Goal: Task Accomplishment & Management: Use online tool/utility

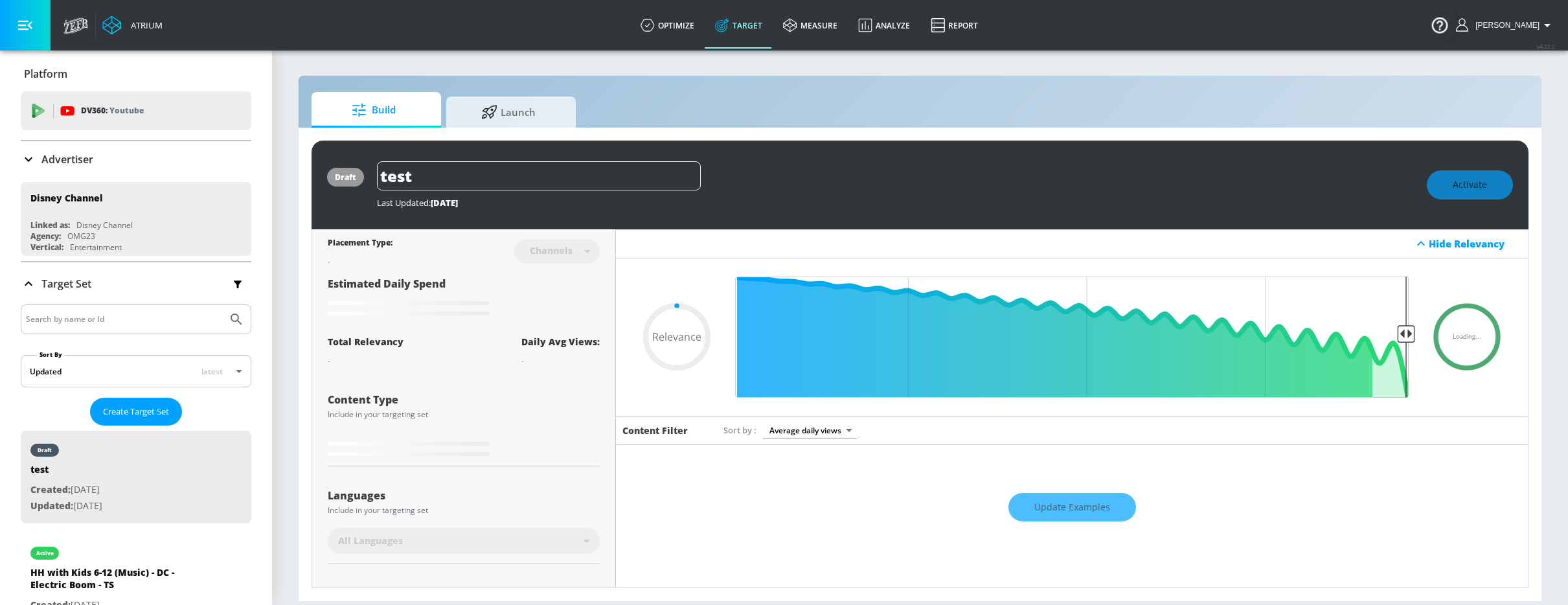
type input "0.65"
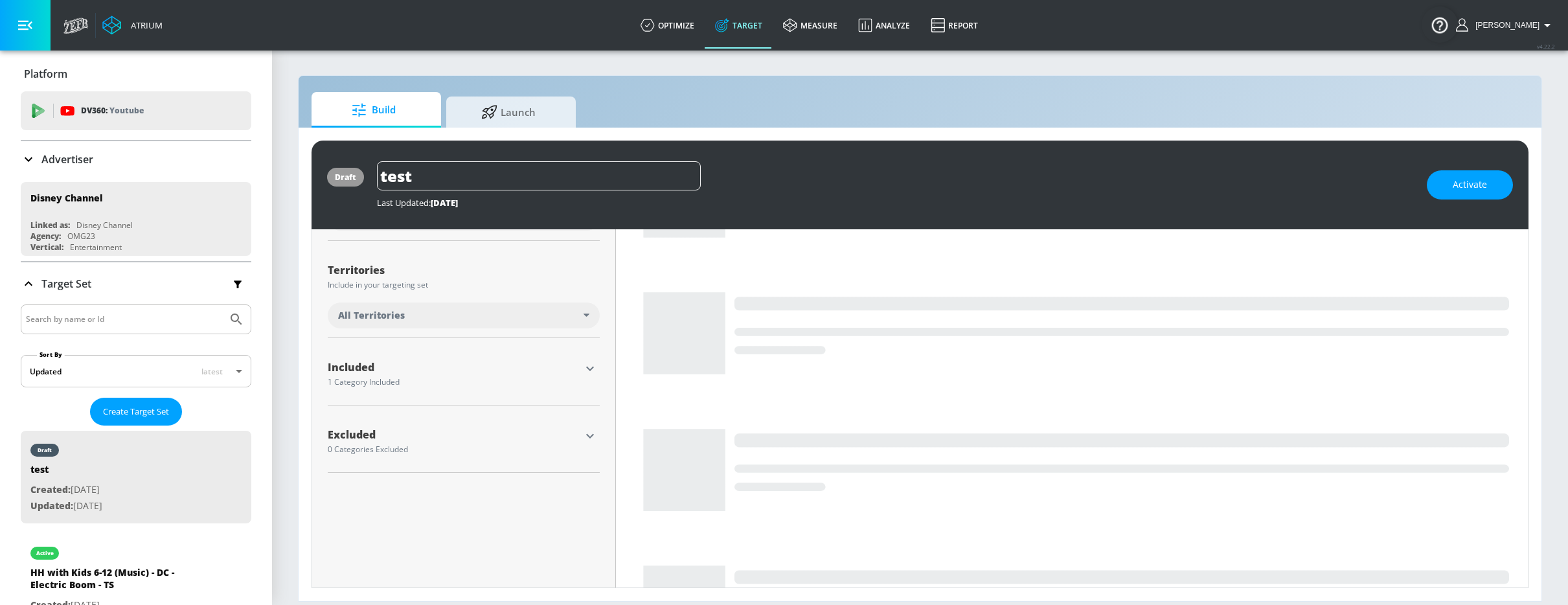
scroll to position [309, 0]
click at [596, 367] on icon "button" at bounding box center [589, 367] width 15 height 15
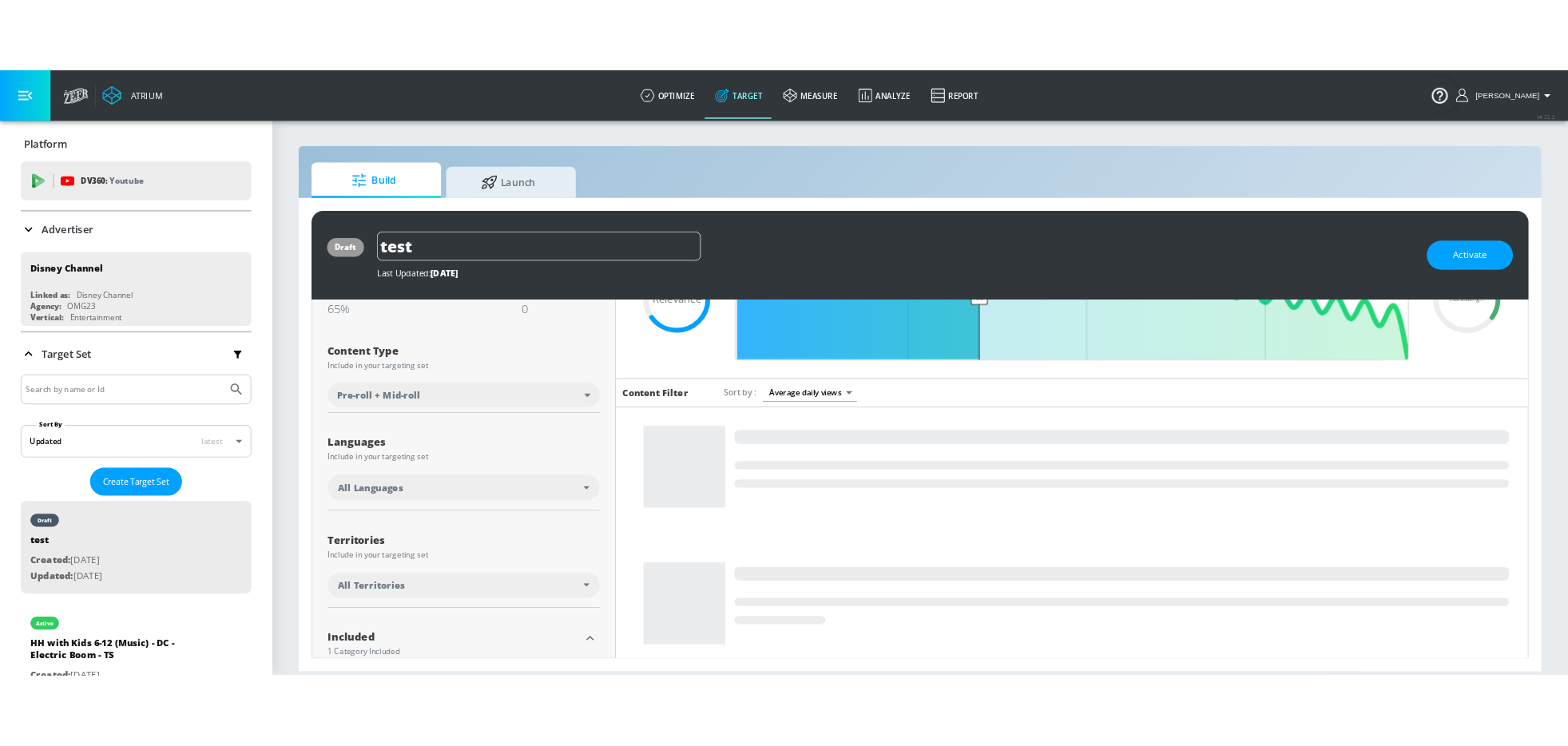
scroll to position [0, 0]
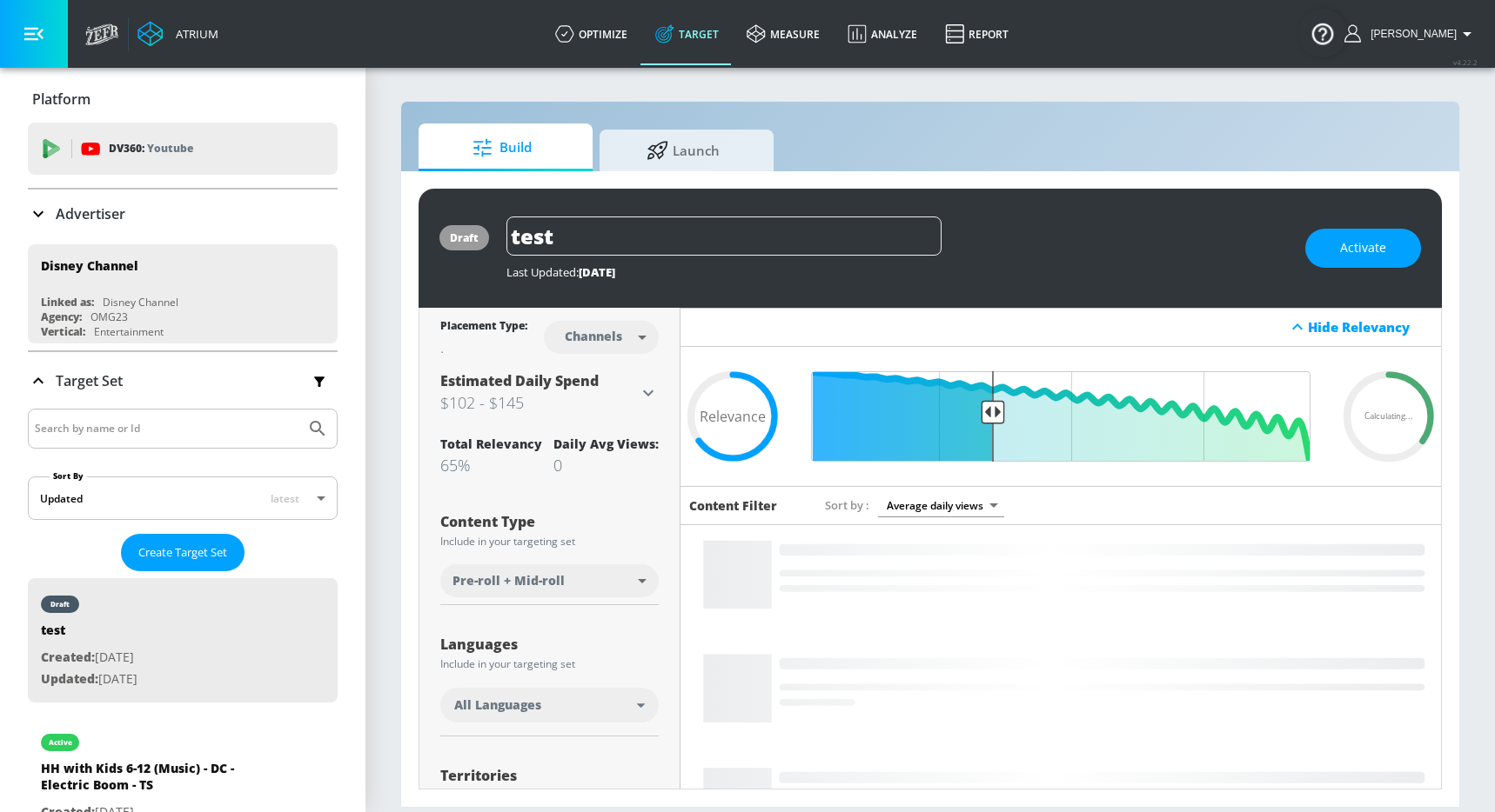
click at [1490, 372] on section "Build Launch draft test Last Updated: 14 days ago Activate Placement Type: Chan…" at bounding box center [930, 439] width 1130 height 746
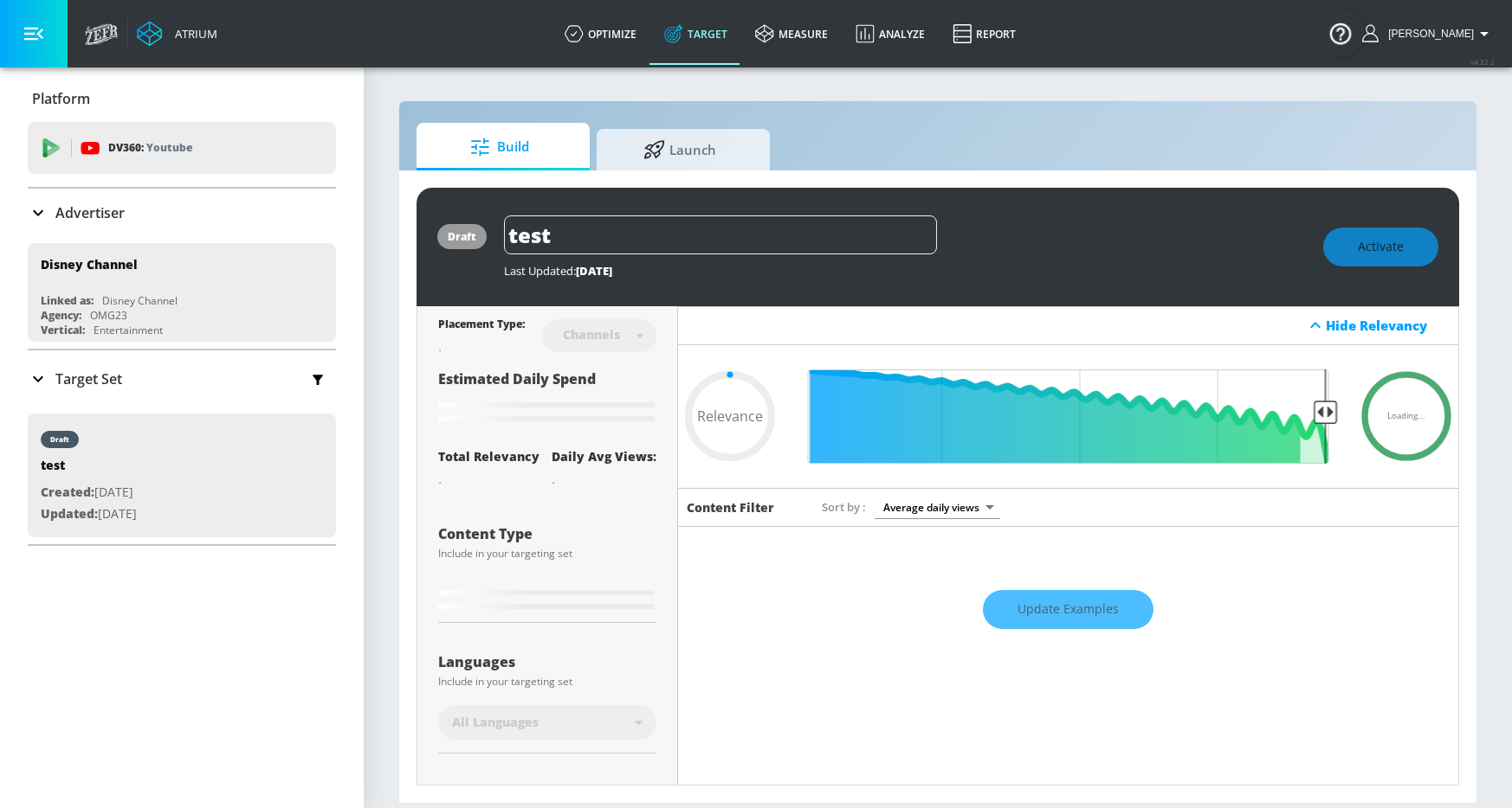
type input "0.65"
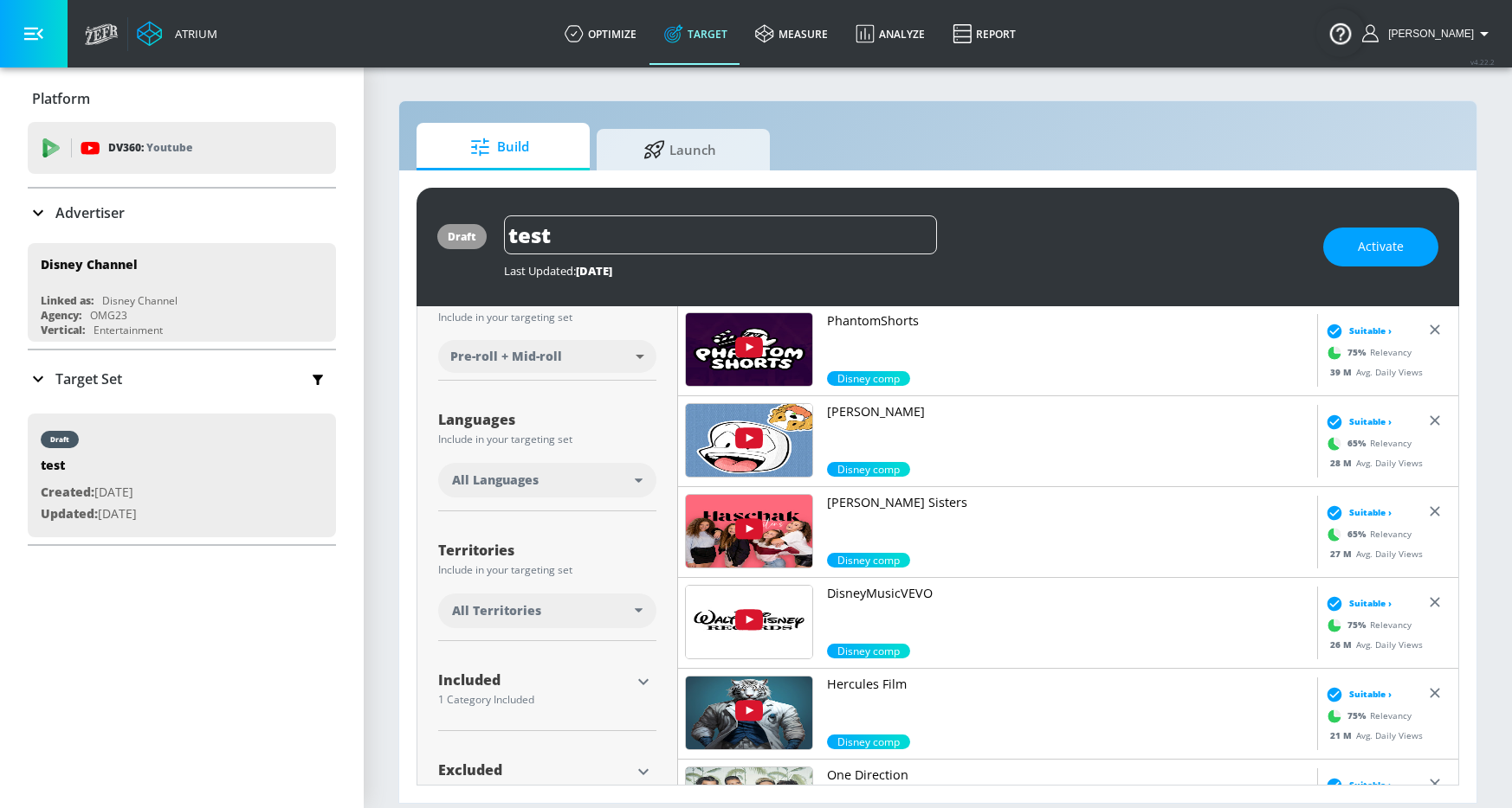
scroll to position [272, 0]
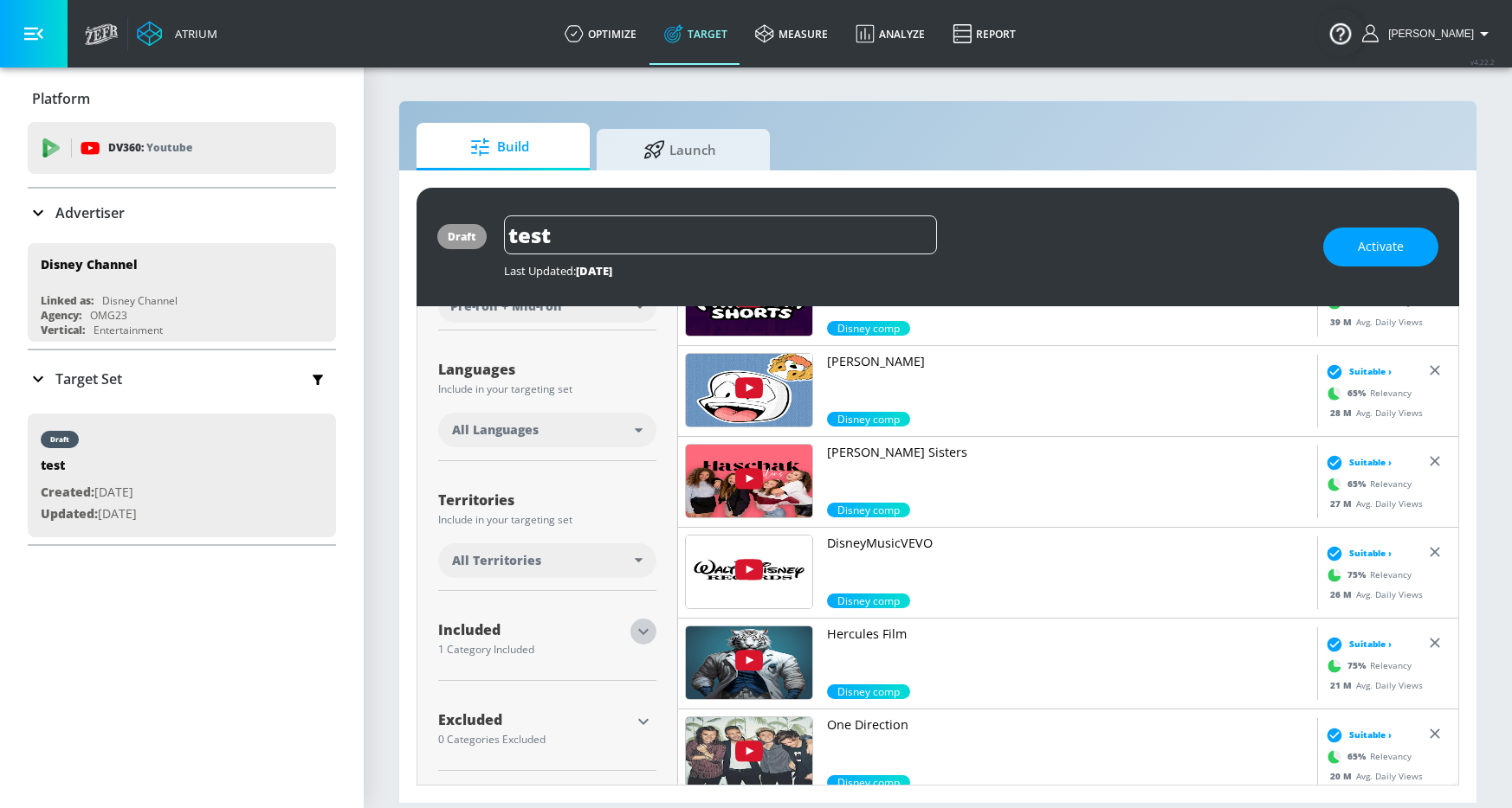
click at [646, 632] on icon "button" at bounding box center [643, 631] width 21 height 21
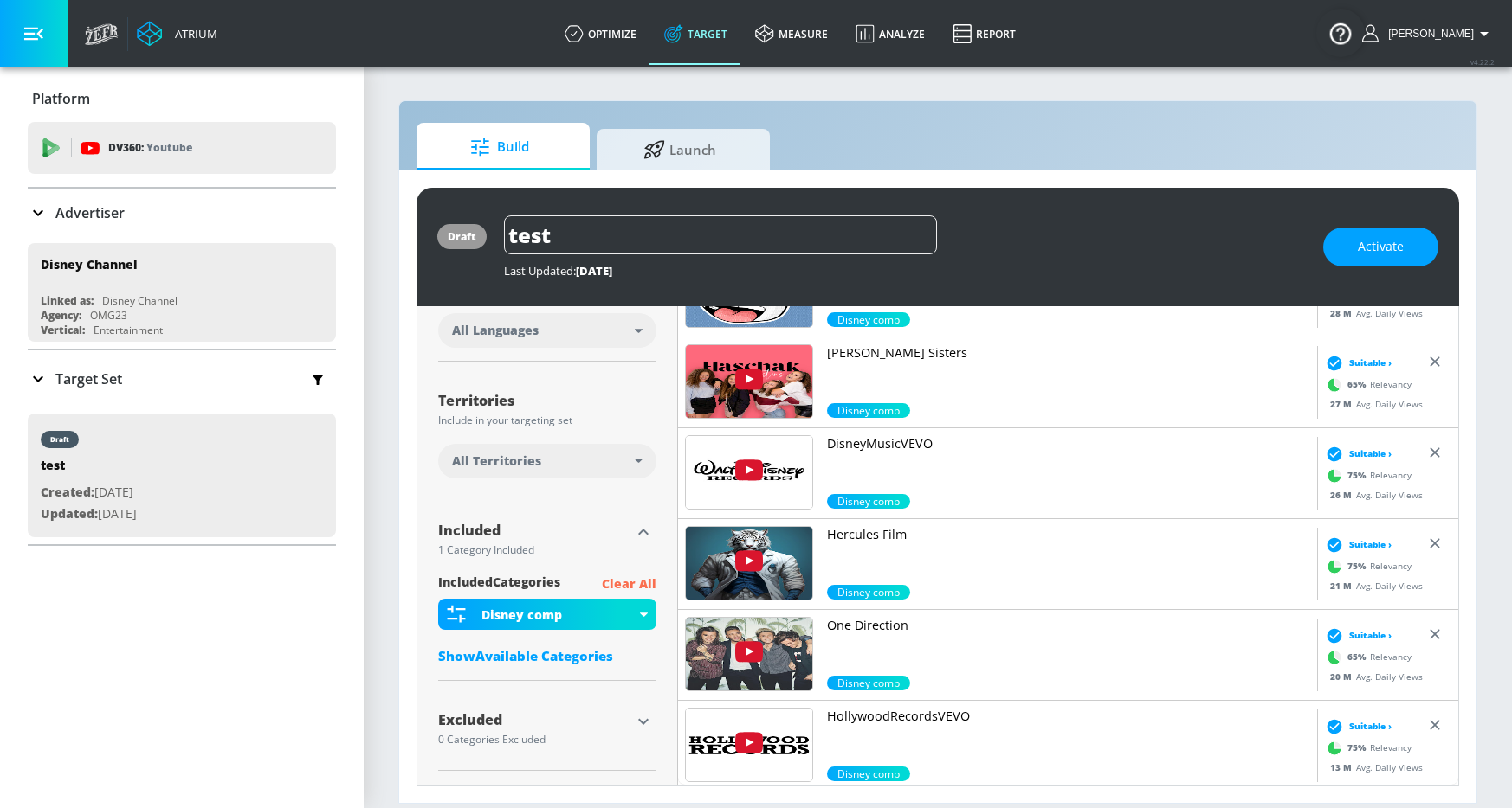
scroll to position [372, 0]
click at [626, 41] on link "optimize" at bounding box center [600, 34] width 100 height 63
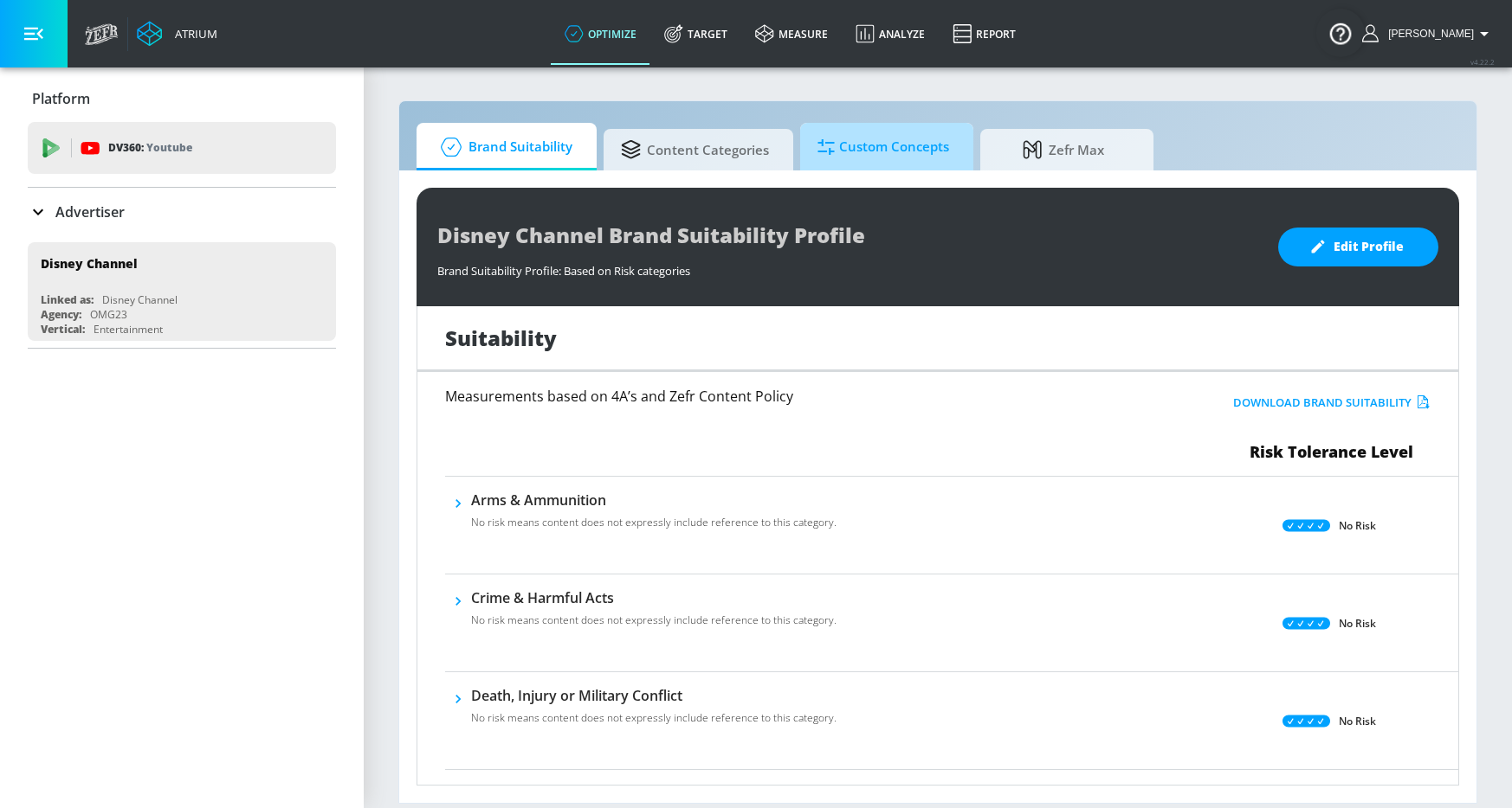
click at [900, 163] on span "Custom Concepts" at bounding box center [883, 147] width 132 height 42
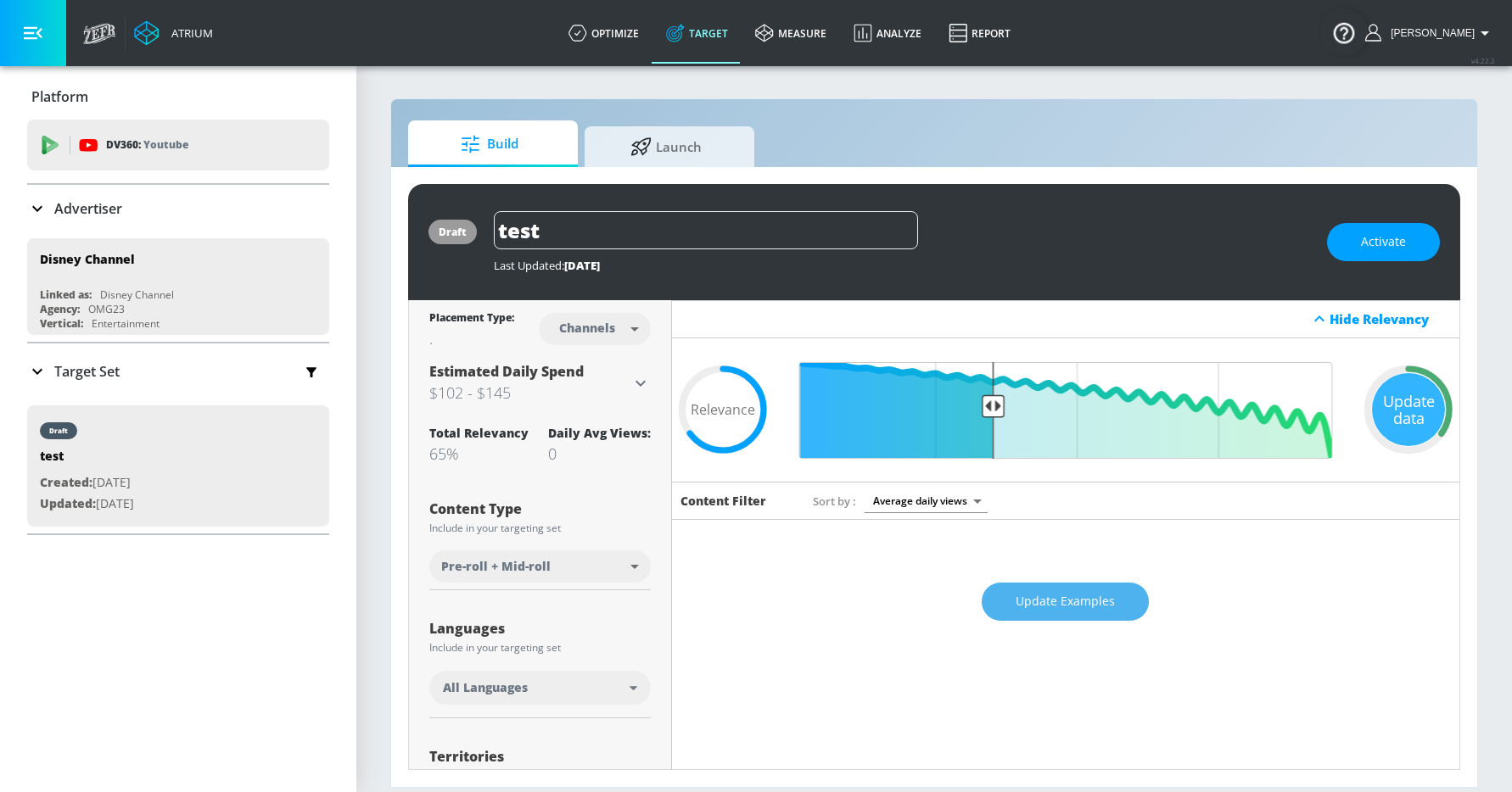
click at [1055, 604] on span "Update Examples" at bounding box center [1065, 601] width 100 height 21
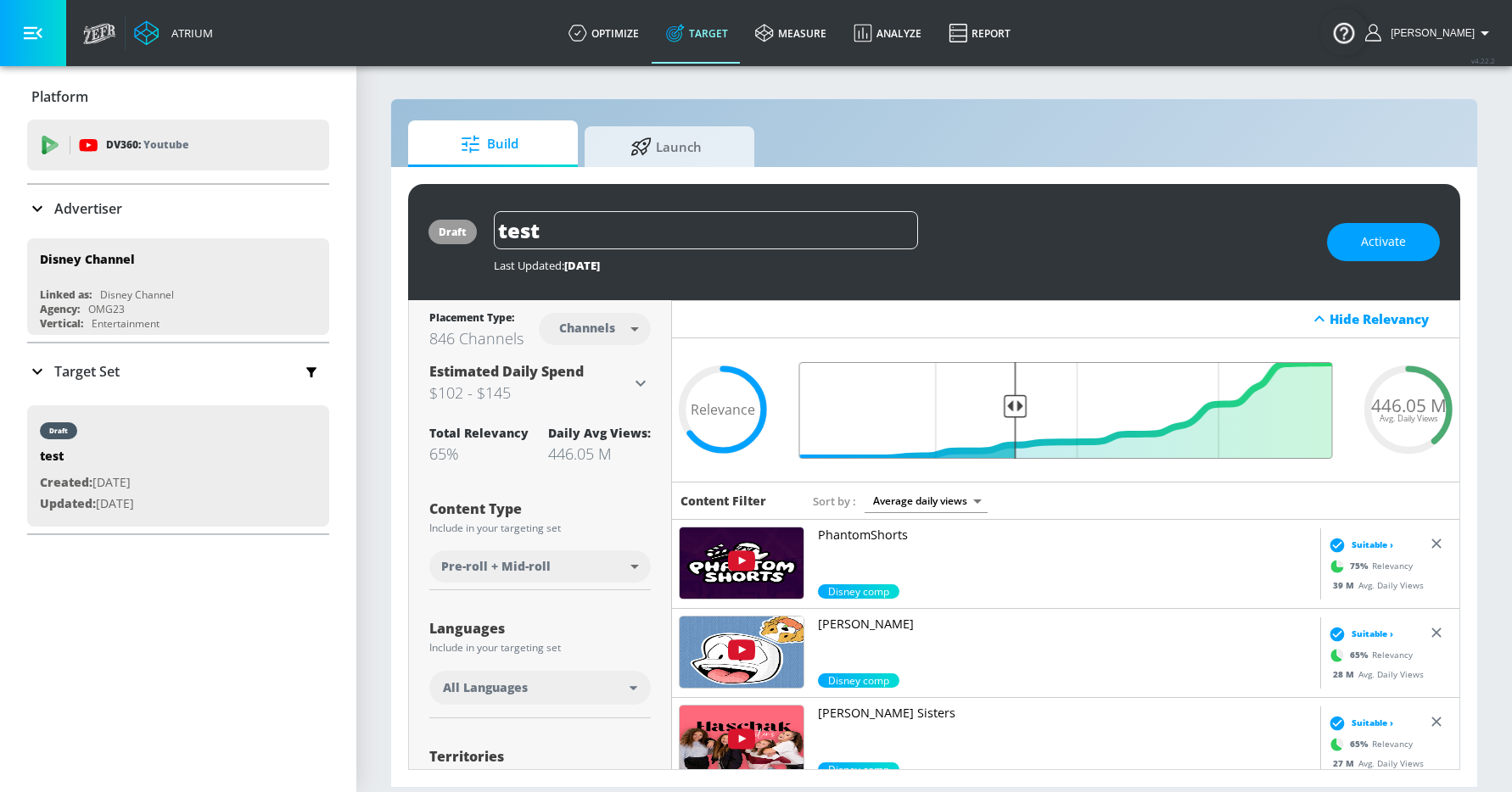
drag, startPoint x: 994, startPoint y: 406, endPoint x: 1015, endPoint y: 405, distance: 21.0
click at [1015, 405] on input "Final Threshold" at bounding box center [1066, 410] width 551 height 97
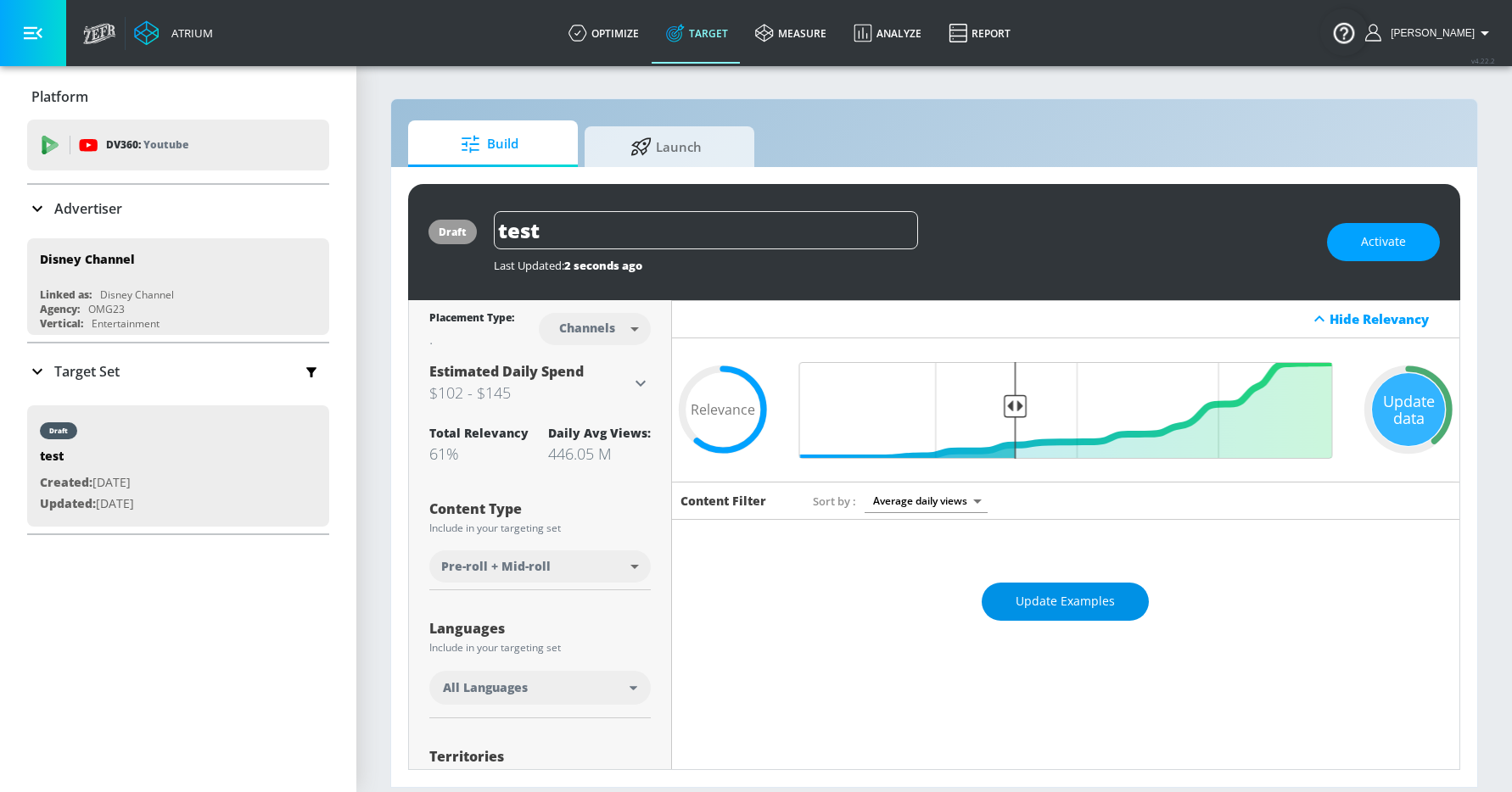
click at [1039, 604] on span "Update Examples" at bounding box center [1065, 601] width 100 height 21
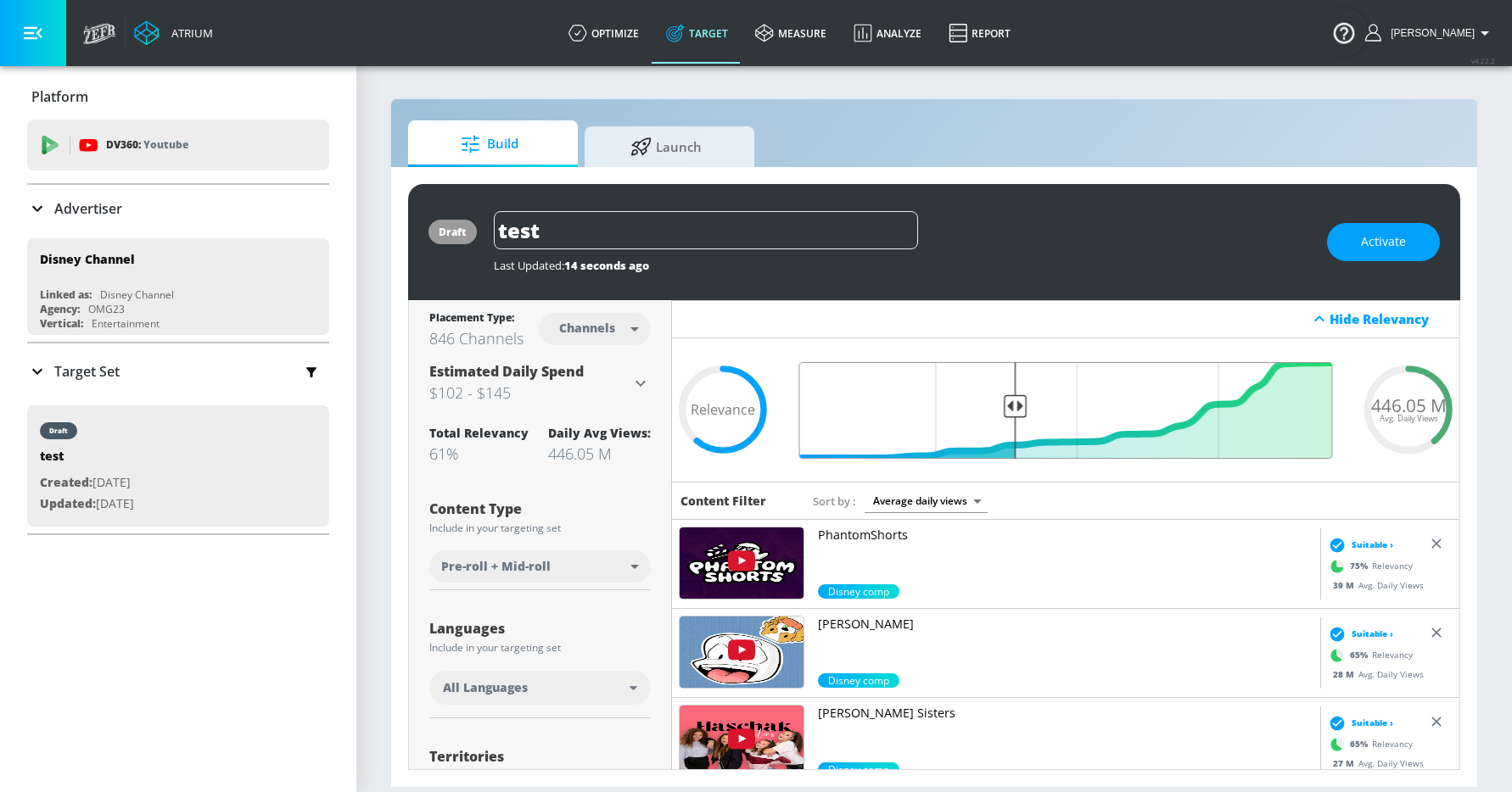
click at [1015, 406] on input "Final Threshold" at bounding box center [1066, 410] width 551 height 97
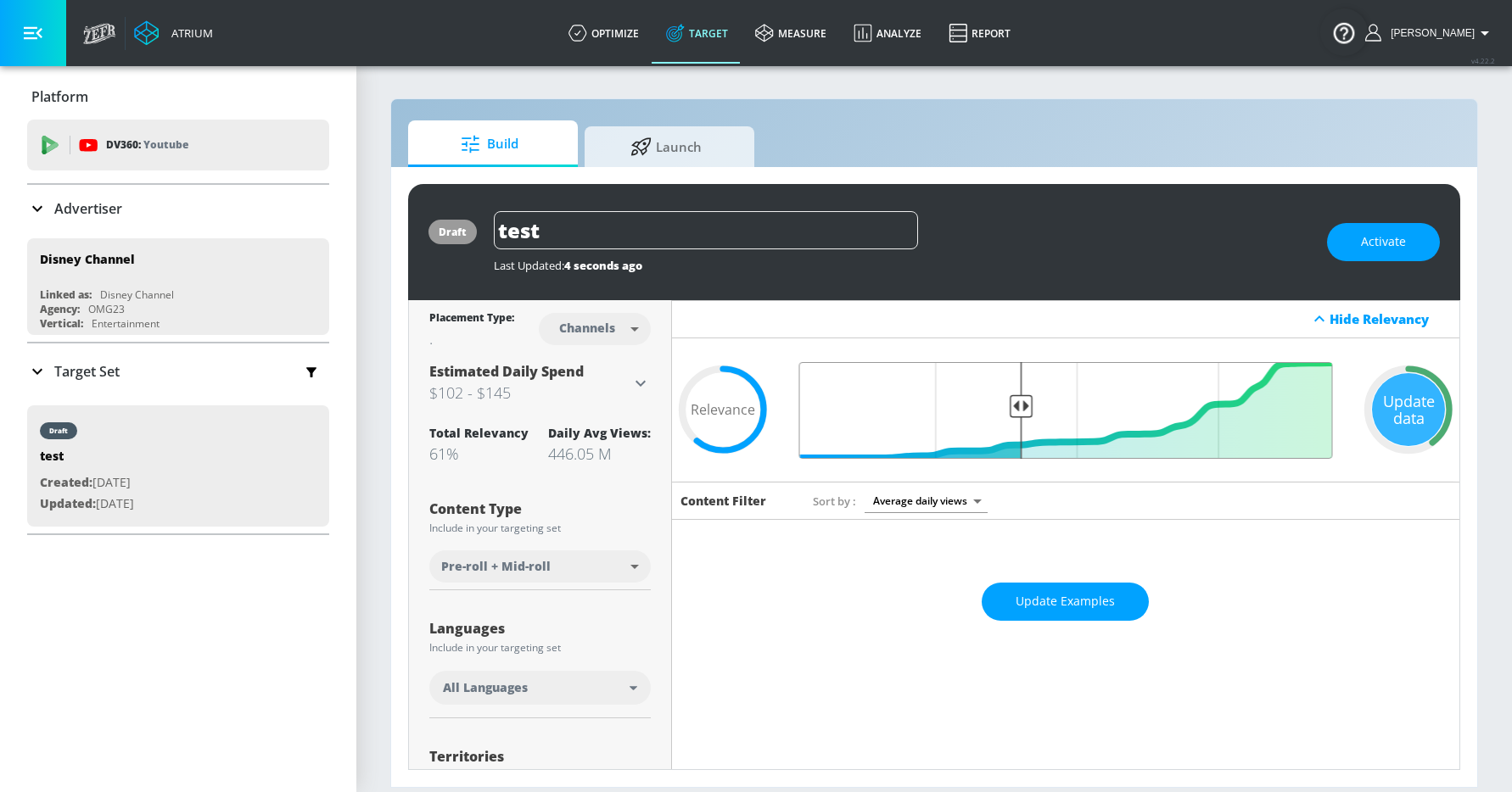
click at [1021, 401] on input "Final Threshold" at bounding box center [1066, 410] width 551 height 97
click at [1068, 605] on span "Update Examples" at bounding box center [1065, 601] width 100 height 21
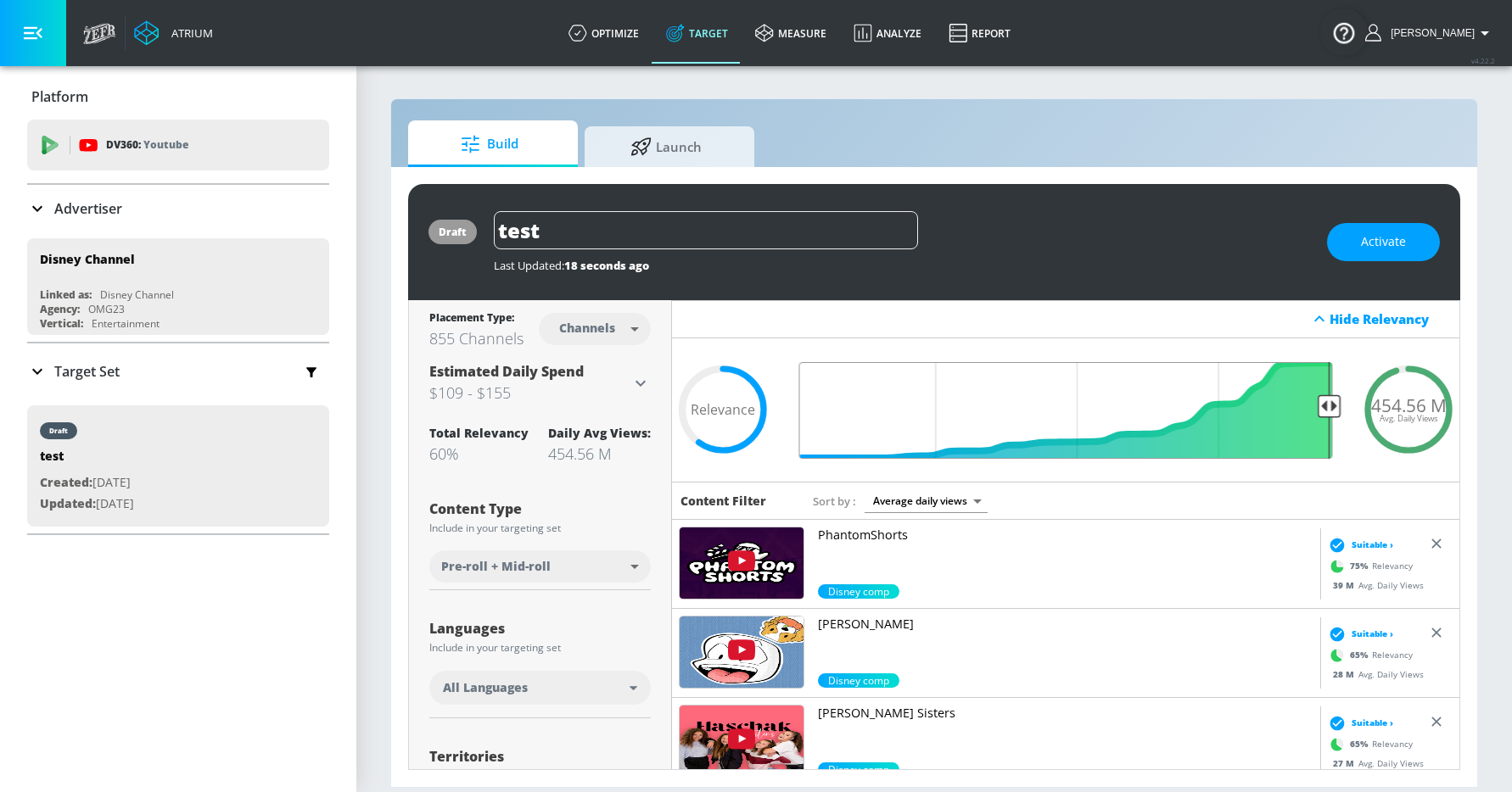
drag, startPoint x: 1023, startPoint y: 407, endPoint x: 1432, endPoint y: 391, distance: 409.3
click at [1396, 413] on div "454.56 M Avg. Daily Views .recharts-area-area, .recharts-area-curve { fill-opac…" at bounding box center [1066, 410] width 788 height 145
drag, startPoint x: 1321, startPoint y: 404, endPoint x: 1344, endPoint y: 404, distance: 23.0
click at [1343, 404] on div "454.56 M Avg. Daily Views .recharts-area-area, .recharts-area-curve { fill-opac…" at bounding box center [1066, 410] width 788 height 145
click at [1320, 402] on input "Final Threshold" at bounding box center [1066, 410] width 551 height 97
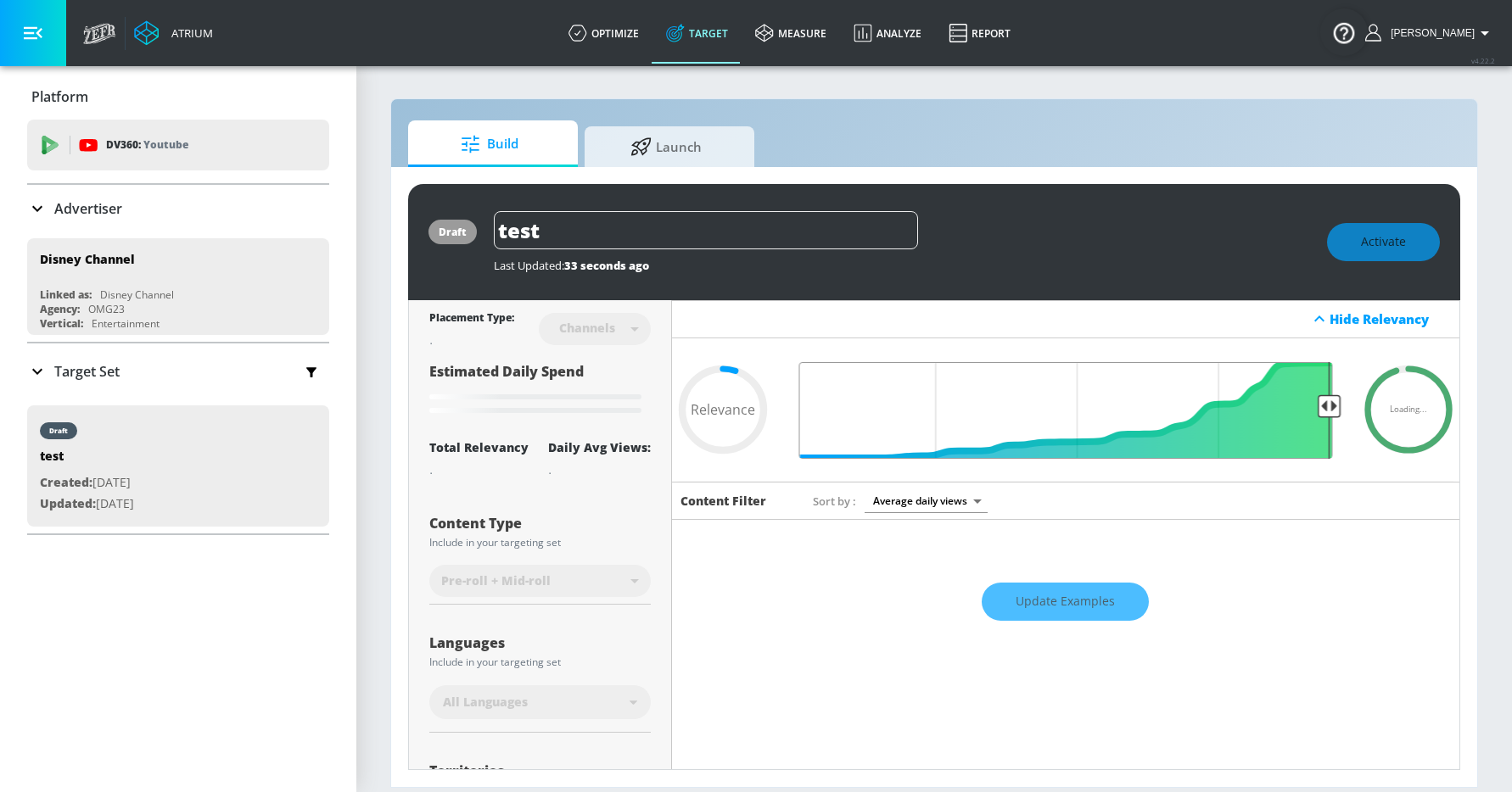
drag, startPoint x: 1321, startPoint y: 405, endPoint x: 1333, endPoint y: 404, distance: 12.0
click at [1333, 404] on input "Final Threshold" at bounding box center [1066, 410] width 551 height 97
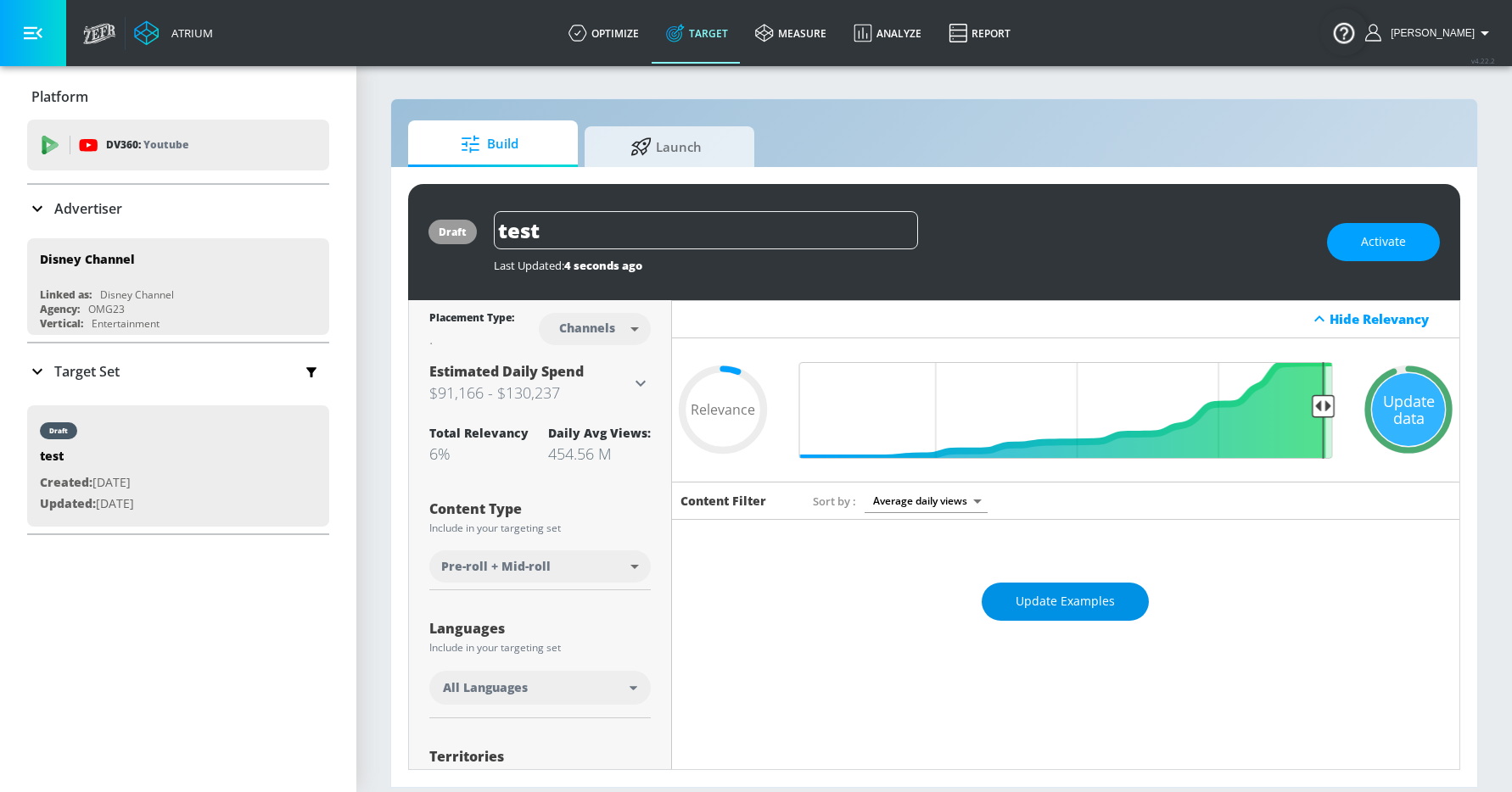
click at [1065, 595] on span "Update Examples" at bounding box center [1065, 601] width 100 height 21
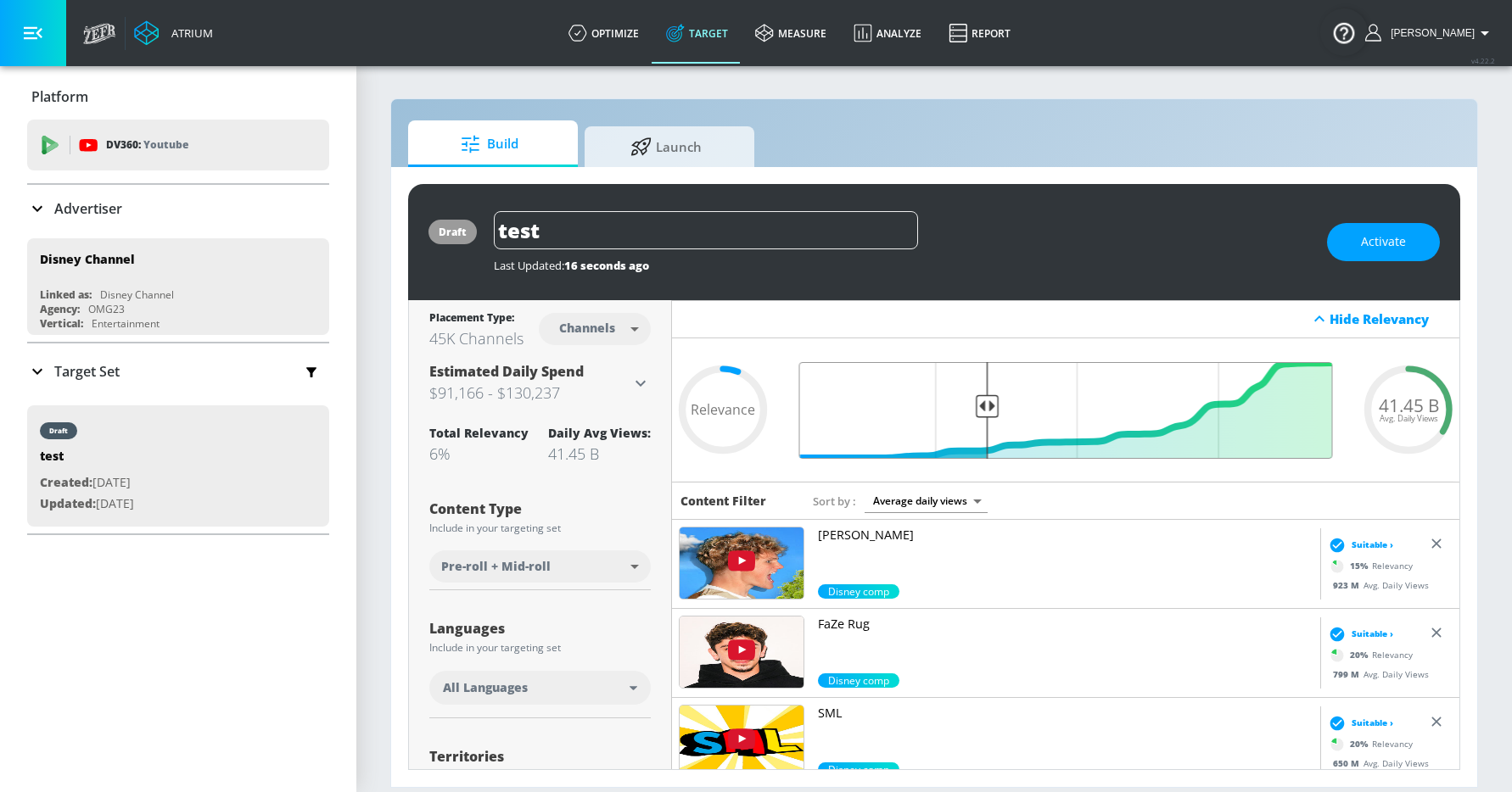
drag, startPoint x: 1322, startPoint y: 404, endPoint x: 985, endPoint y: 413, distance: 337.1
click at [985, 413] on input "Final Threshold" at bounding box center [1066, 410] width 551 height 97
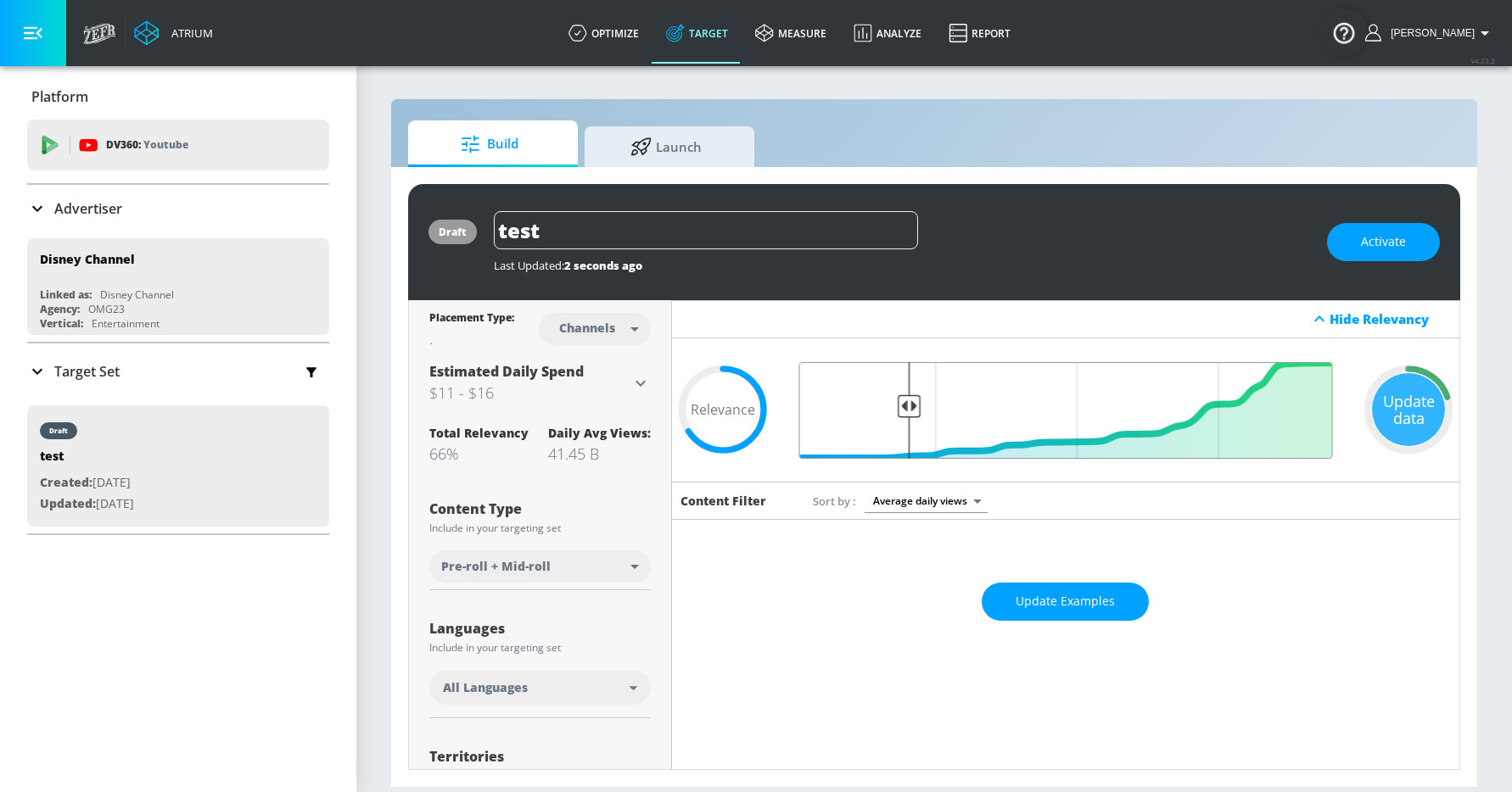
drag, startPoint x: 991, startPoint y: 405, endPoint x: 908, endPoint y: 405, distance: 83.0
click at [908, 405] on input "Final Threshold" at bounding box center [1066, 410] width 551 height 97
click at [1022, 601] on span "Update Examples" at bounding box center [1065, 601] width 100 height 21
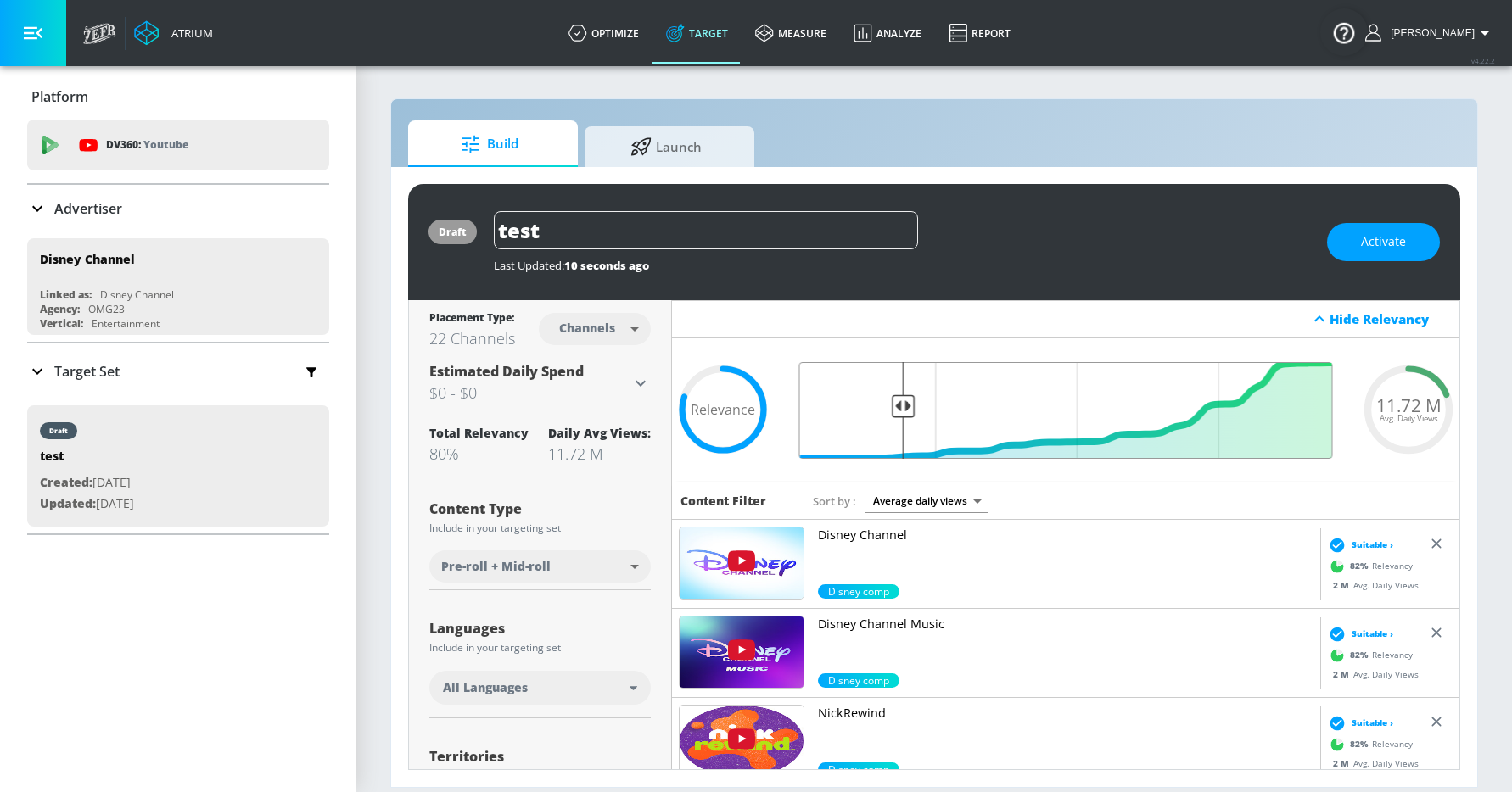
type input "0.81"
click at [901, 408] on input "Final Threshold" at bounding box center [1066, 410] width 551 height 97
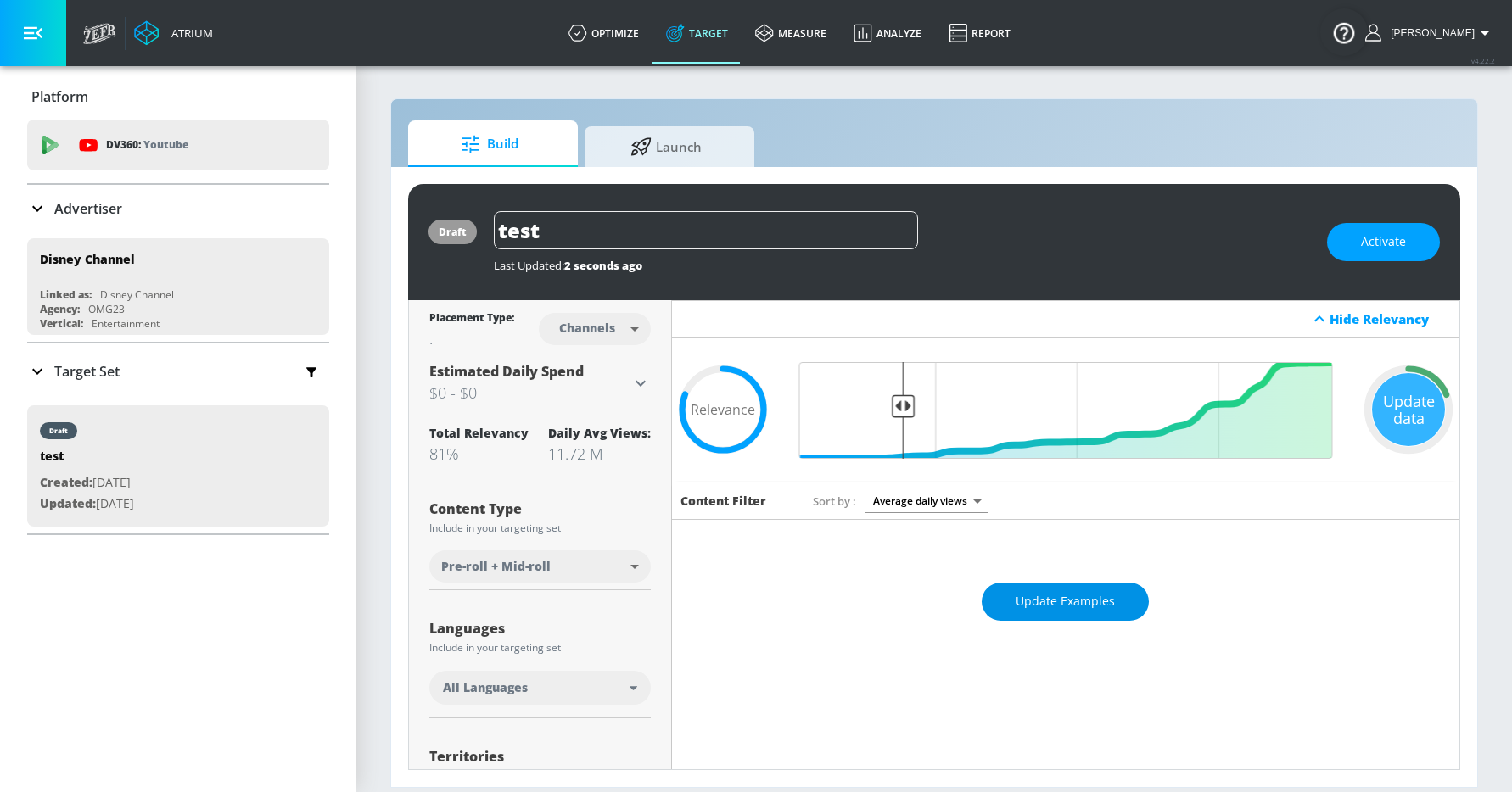
click at [1103, 606] on span "Update Examples" at bounding box center [1065, 601] width 100 height 21
